Goal: Find specific page/section: Locate a particular part of the current website

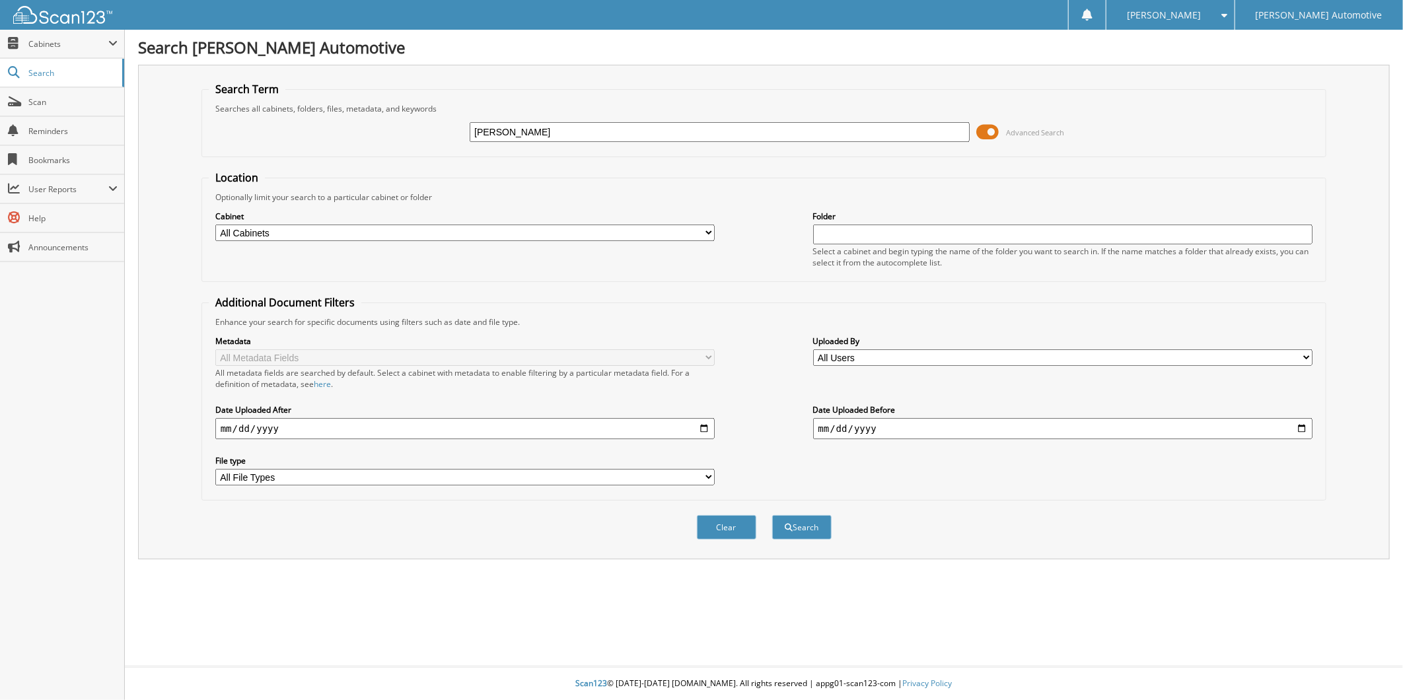
type input "[PERSON_NAME]"
click at [772, 515] on button "Search" at bounding box center [801, 527] width 59 height 24
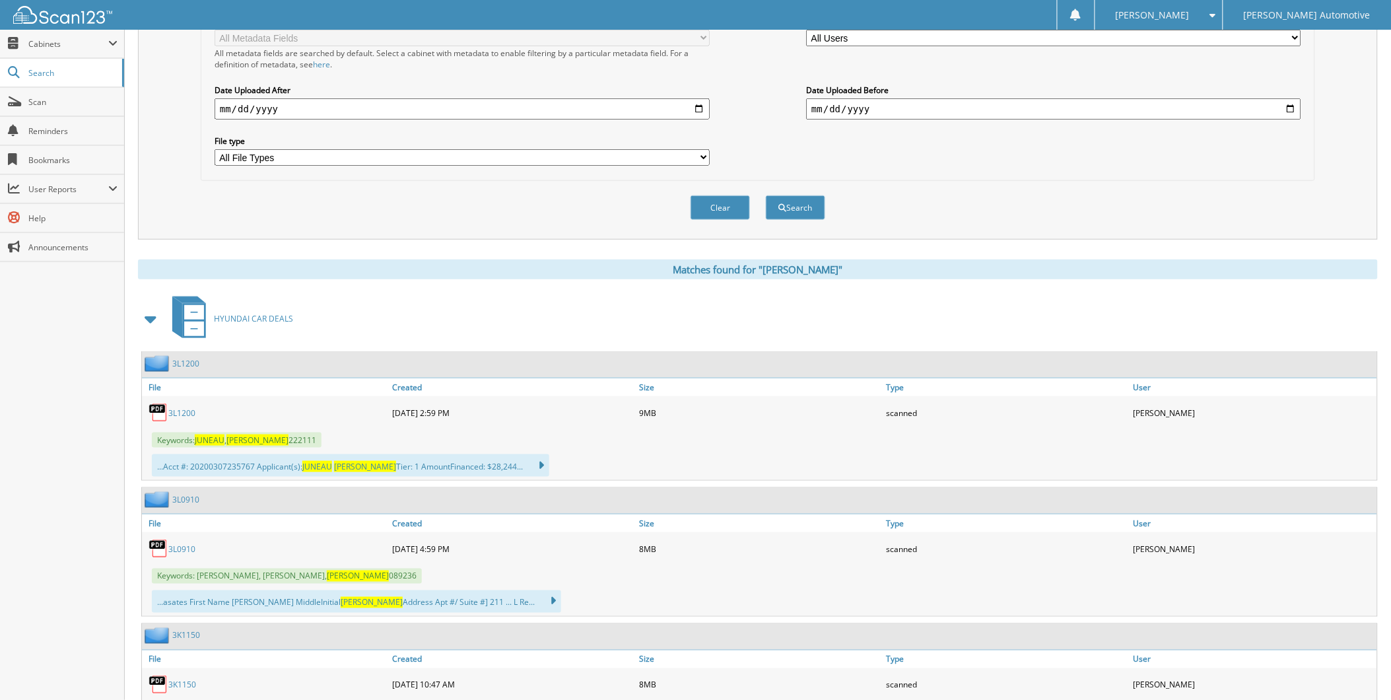
scroll to position [440, 0]
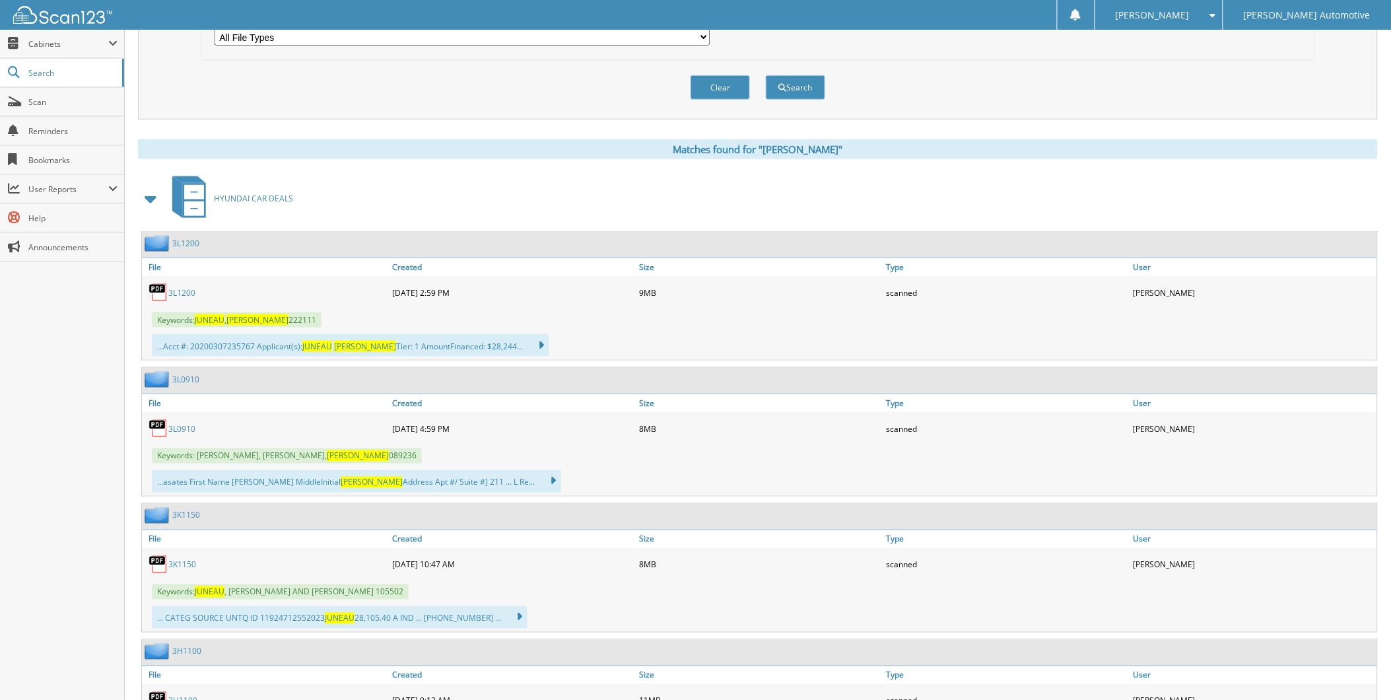
click at [192, 298] on link "3L1200" at bounding box center [181, 292] width 27 height 11
click at [54, 489] on div "Close Cabinets My Company Email Addresses Search Scan" at bounding box center [62, 365] width 125 height 670
